Goal: Check status: Check status

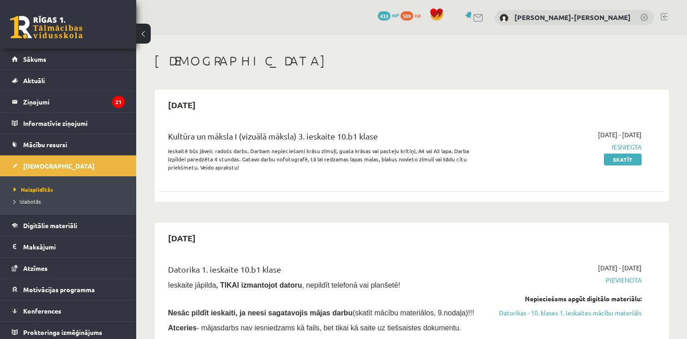
scroll to position [819, 0]
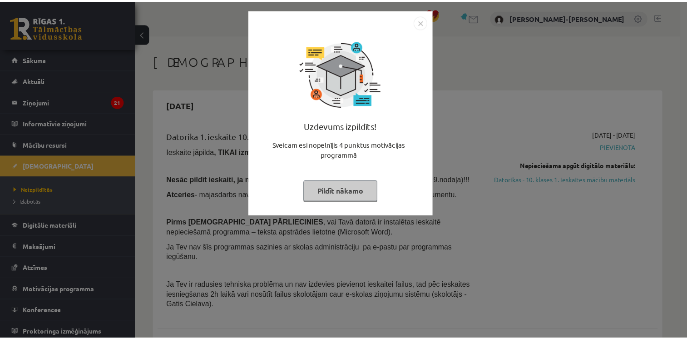
scroll to position [686, 0]
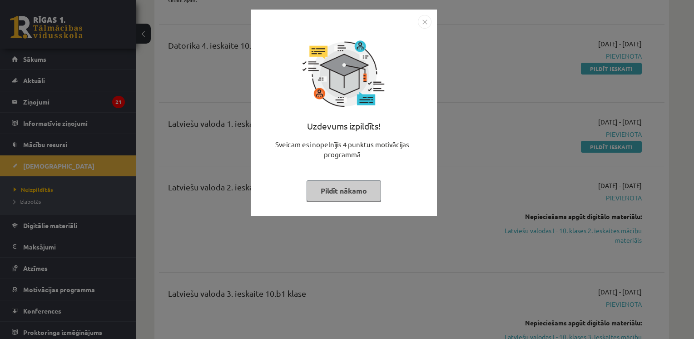
click at [427, 20] on img "Close" at bounding box center [425, 22] width 14 height 14
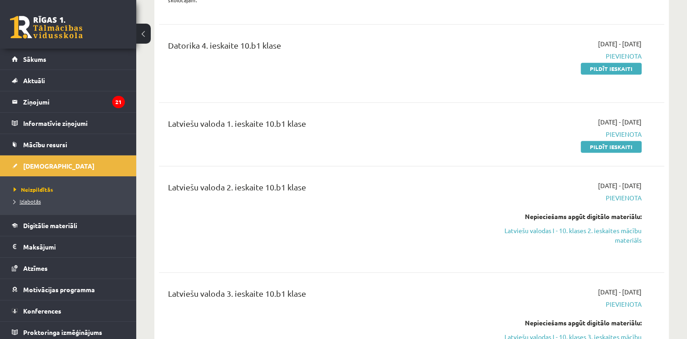
click at [31, 202] on span "Izlabotās" at bounding box center [27, 200] width 27 height 7
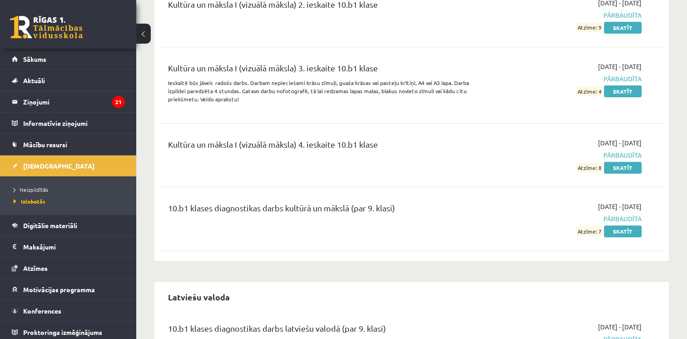
scroll to position [316, 0]
click at [394, 75] on div "Kultūra un māksla I (vizuālā māksla) 3. ieskaite 10.b1 klase" at bounding box center [323, 69] width 311 height 17
click at [619, 89] on link "Skatīt" at bounding box center [623, 91] width 38 height 12
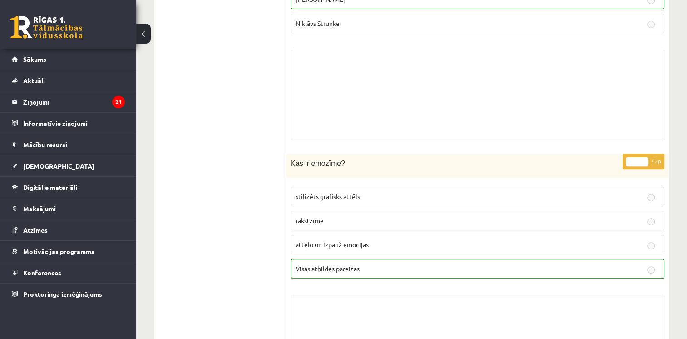
scroll to position [266, 0]
drag, startPoint x: 517, startPoint y: 123, endPoint x: 478, endPoint y: 160, distance: 54.3
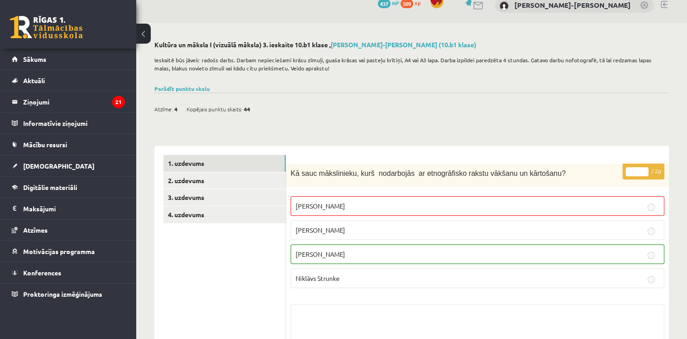
scroll to position [0, 0]
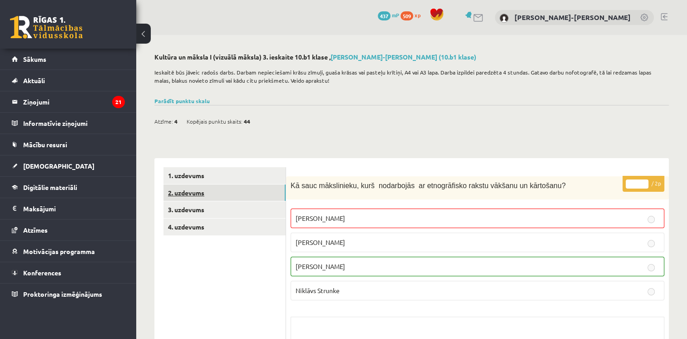
click at [227, 190] on link "2. uzdevums" at bounding box center [224, 192] width 122 height 17
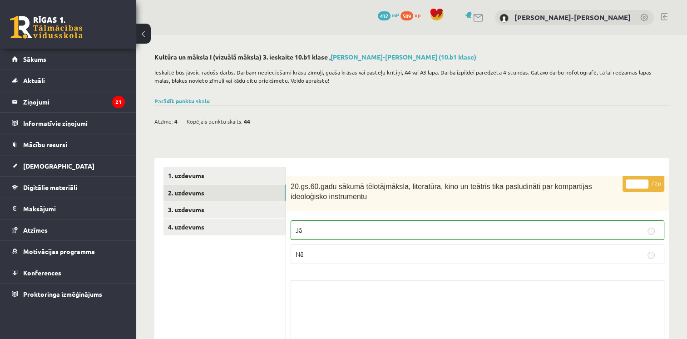
click at [245, 123] on span "44" at bounding box center [247, 121] width 6 height 14
click at [195, 206] on link "3. uzdevums" at bounding box center [224, 209] width 122 height 17
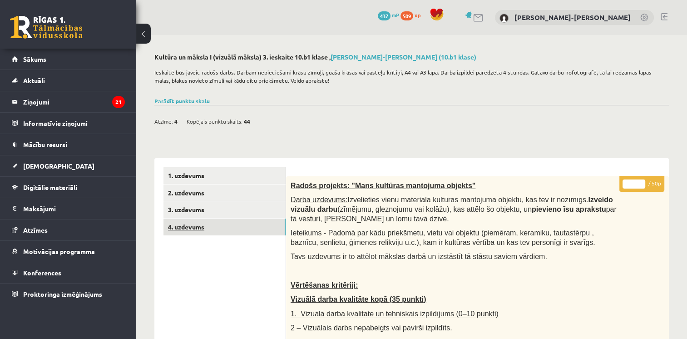
click at [219, 230] on link "4. uzdevums" at bounding box center [224, 226] width 122 height 17
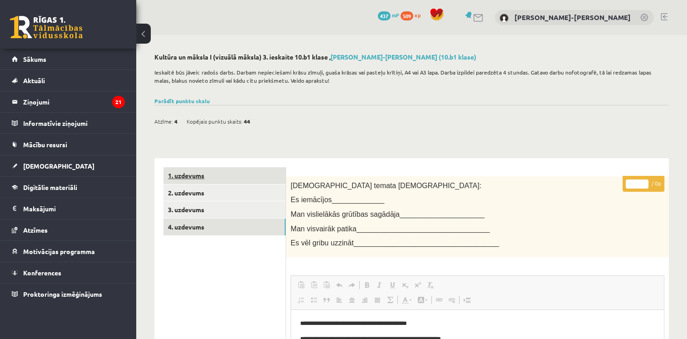
click at [232, 173] on link "1. uzdevums" at bounding box center [224, 175] width 122 height 17
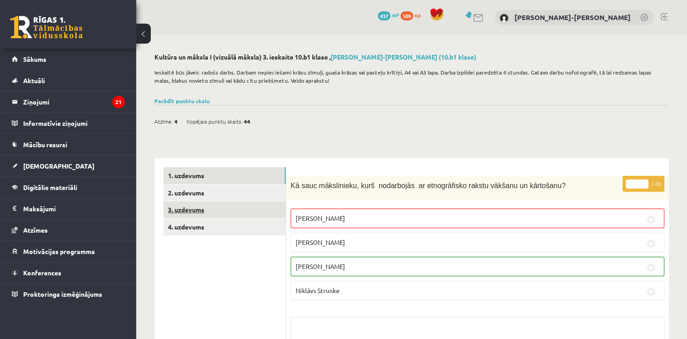
click at [220, 209] on link "3. uzdevums" at bounding box center [224, 209] width 122 height 17
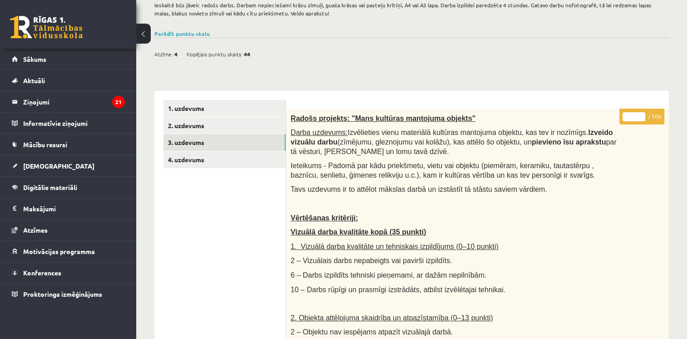
scroll to position [67, 0]
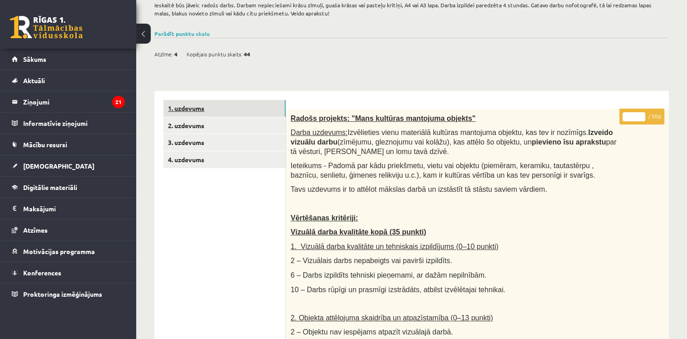
click at [237, 101] on link "1. uzdevums" at bounding box center [224, 108] width 122 height 17
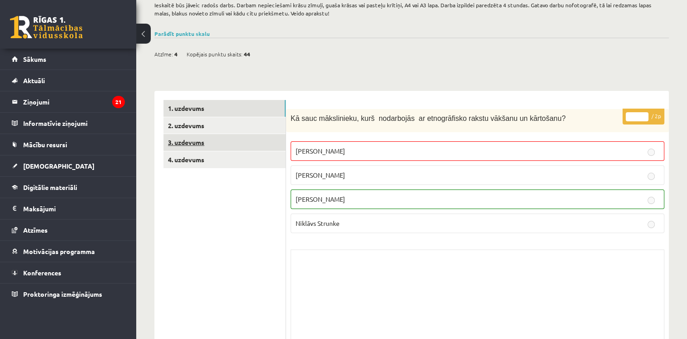
click at [217, 148] on link "3. uzdevums" at bounding box center [224, 142] width 122 height 17
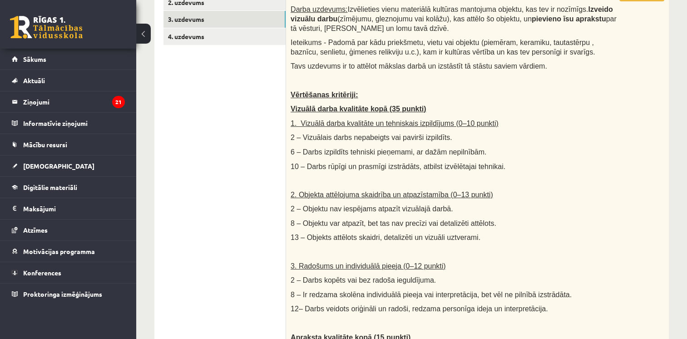
scroll to position [192, 0]
